Goal: Information Seeking & Learning: Learn about a topic

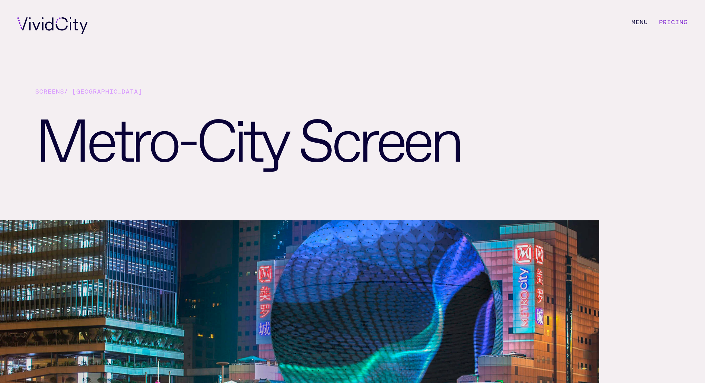
click at [502, 165] on h1 "Metro-City Screen" at bounding box center [275, 161] width 481 height 117
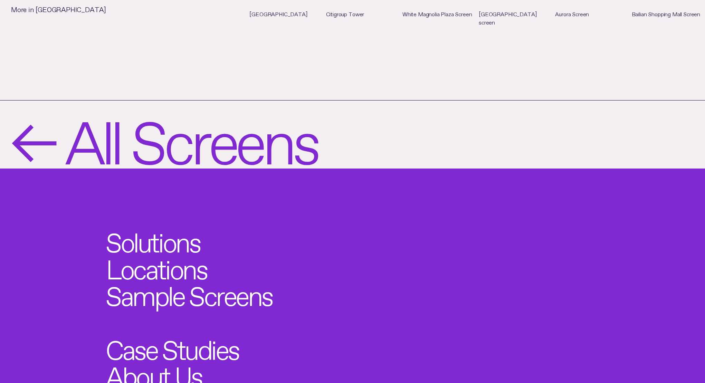
scroll to position [1028, 0]
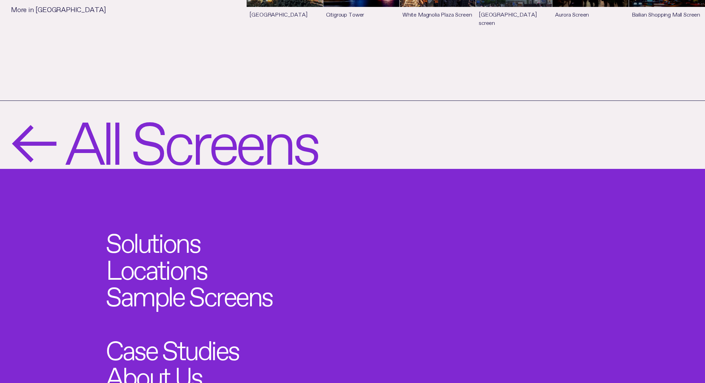
click at [99, 125] on span "All Screens" at bounding box center [191, 134] width 252 height 57
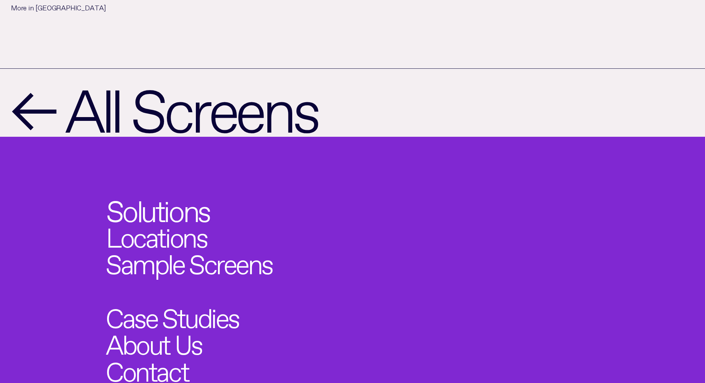
scroll to position [1060, 0]
click at [154, 192] on link "Solutions" at bounding box center [157, 206] width 103 height 29
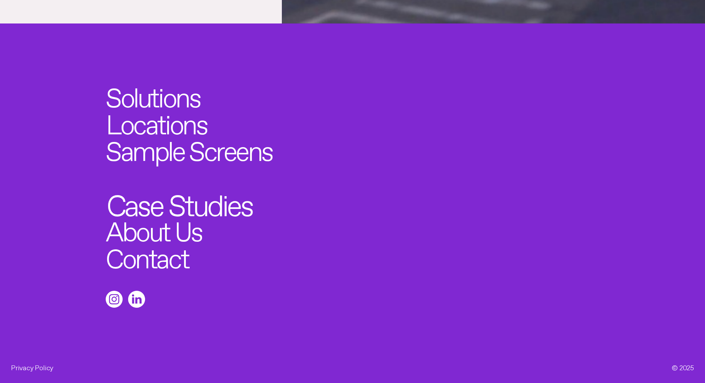
scroll to position [2706, 0]
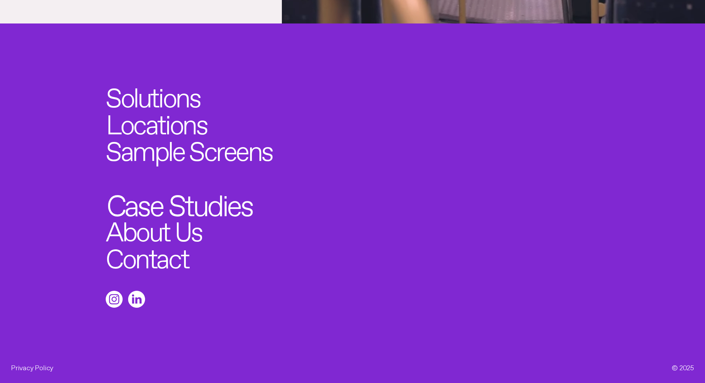
click at [228, 201] on link "Case Studies" at bounding box center [179, 201] width 146 height 29
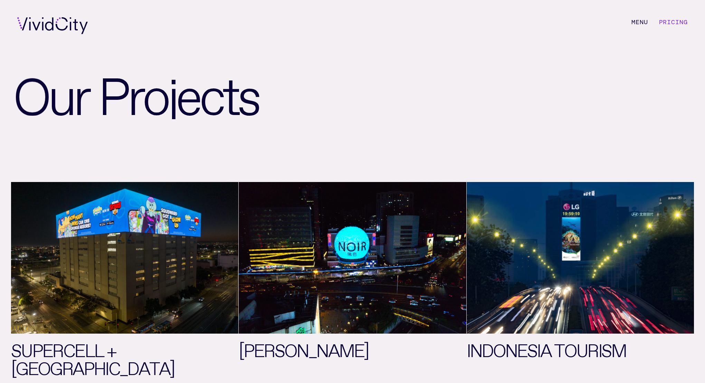
click at [378, 241] on link "See more" at bounding box center [352, 281] width 227 height 199
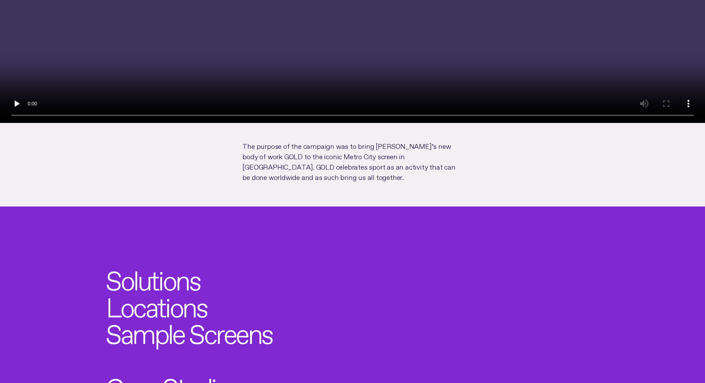
scroll to position [434, 0]
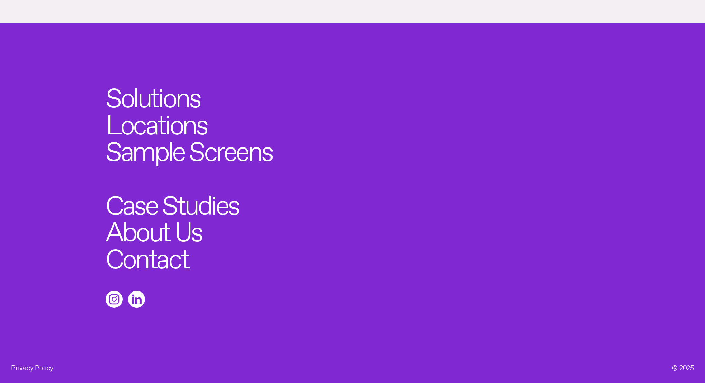
scroll to position [661, 0]
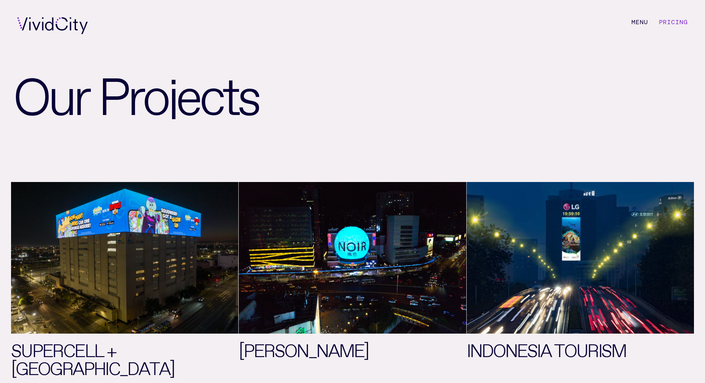
click at [635, 23] on li "M e n u" at bounding box center [639, 25] width 17 height 17
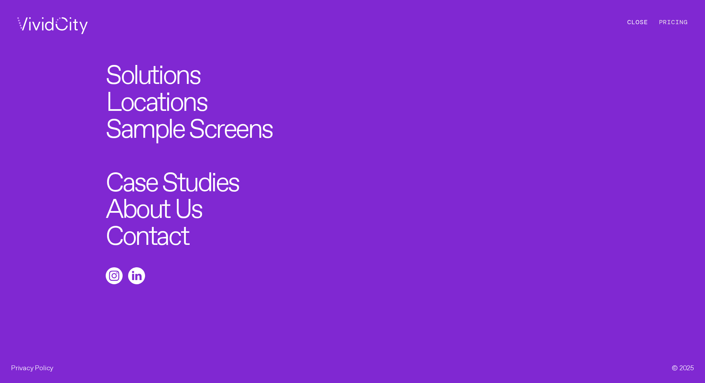
click at [675, 20] on link "Pricing" at bounding box center [673, 22] width 29 height 8
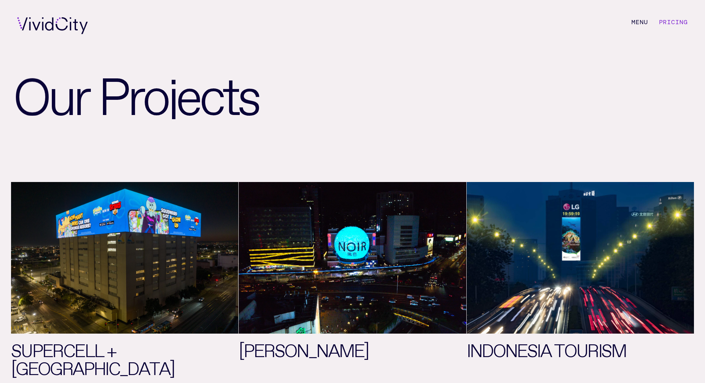
scroll to position [2706, 0]
